Goal: Task Accomplishment & Management: Use online tool/utility

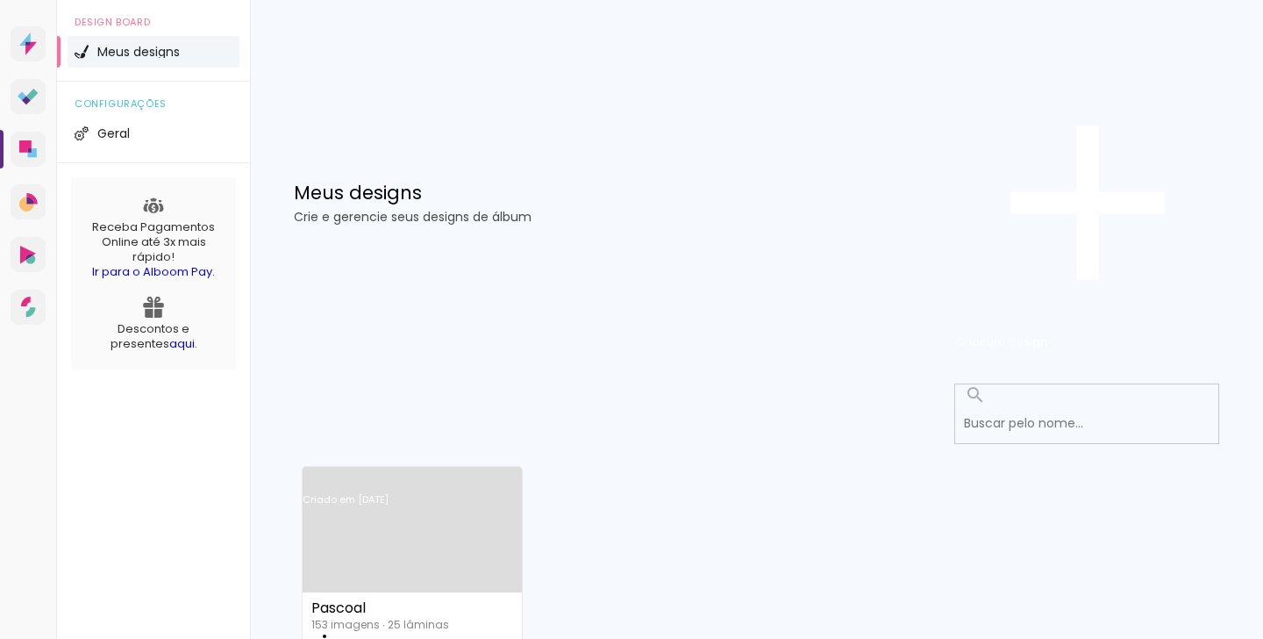
click at [435, 473] on link "Criado em [DATE]" at bounding box center [412, 522] width 219 height 99
click at [401, 473] on link "Criado em [DATE]" at bounding box center [412, 522] width 219 height 99
